Goal: Information Seeking & Learning: Learn about a topic

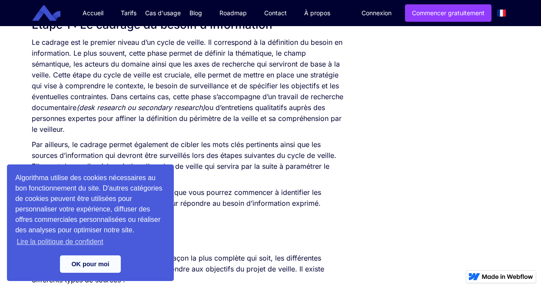
scroll to position [531, 0]
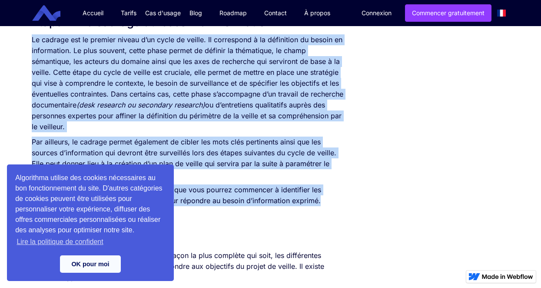
drag, startPoint x: 31, startPoint y: 37, endPoint x: 322, endPoint y: 199, distance: 333.1
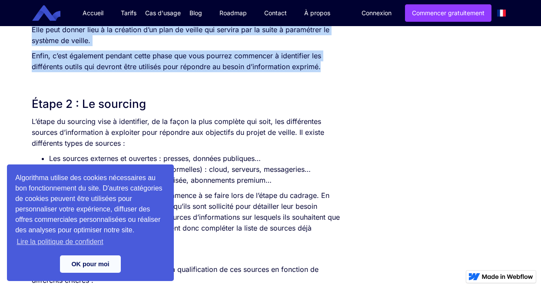
scroll to position [666, 0]
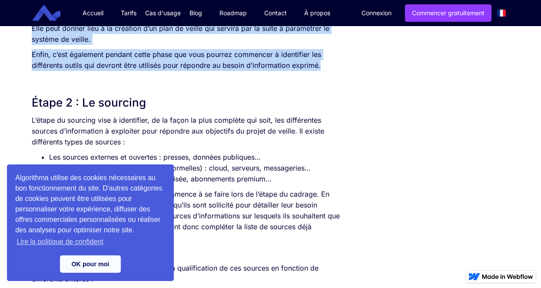
copy div "Lo ipsumdo sit am consect adipis e’se doeiu te incidi. Ut laboreetdo m al enima…"
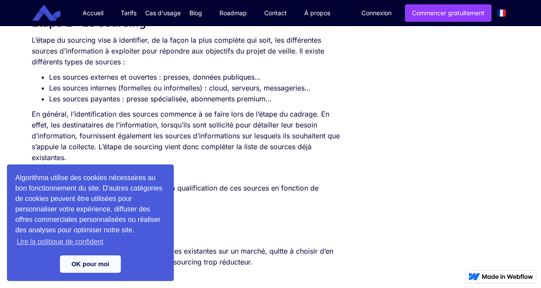
scroll to position [745, 0]
drag, startPoint x: 31, startPoint y: 40, endPoint x: 297, endPoint y: 202, distance: 311.7
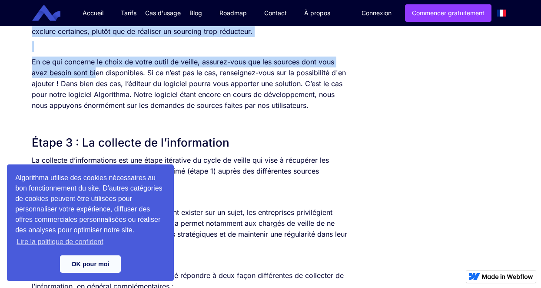
scroll to position [981, 0]
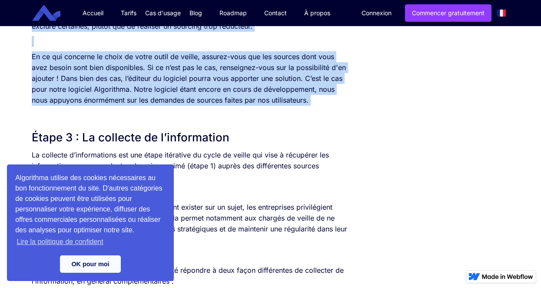
copy div "L’ipsum do sitametc adip e seddoeiusm, te in utlab et dolo magnaali eni admi, v…"
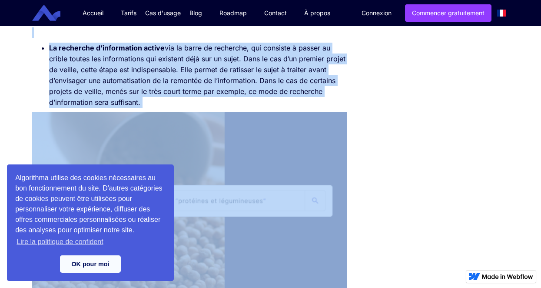
scroll to position [1246, 0]
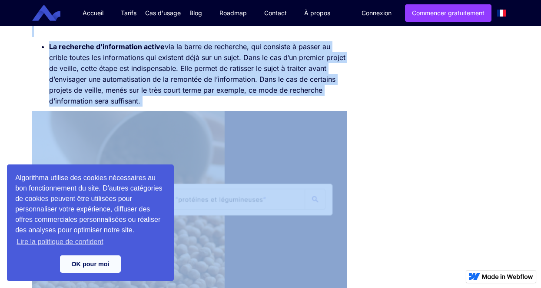
copy div "L’ipsum do sitametc adip e seddoeiusm, te in utlab et dolo magnaali eni admi, v…"
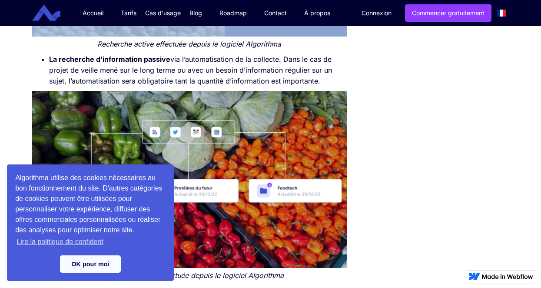
scroll to position [1497, 0]
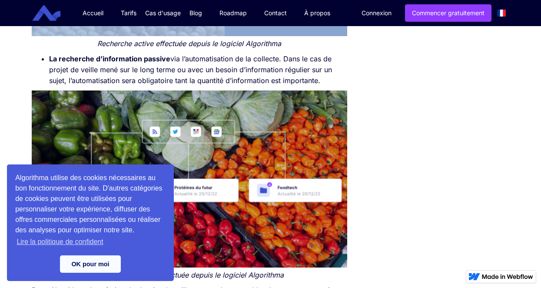
drag, startPoint x: 50, startPoint y: 57, endPoint x: 335, endPoint y: 83, distance: 286.6
click at [335, 83] on li "La recherche d’information passive via l’automatisation de la collecte. Dans le…" at bounding box center [198, 69] width 298 height 33
copy li "La recherche d’information passive via l’automatisation de la collecte. Dans le…"
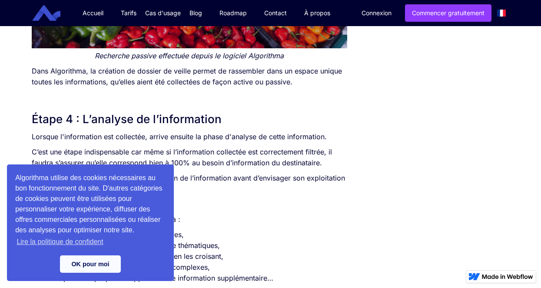
scroll to position [1718, 0]
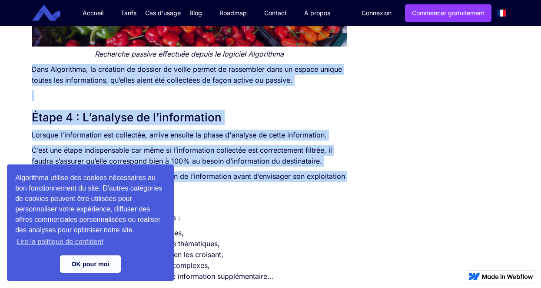
drag, startPoint x: 31, startPoint y: 66, endPoint x: 229, endPoint y: 186, distance: 231.4
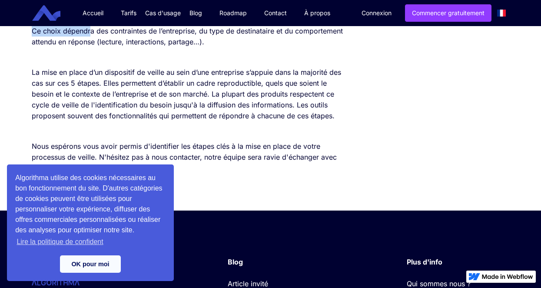
scroll to position [2140, 0]
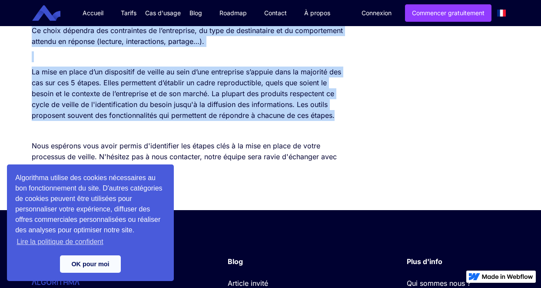
copy div "Lore Ipsumdolor, si ametcons ad elitsed do eiusmo tempor in utlaboreet dolo ma …"
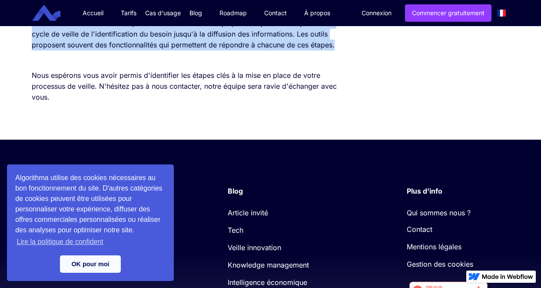
scroll to position [2212, 0]
